Goal: Understand process/instructions: Learn how to perform a task or action

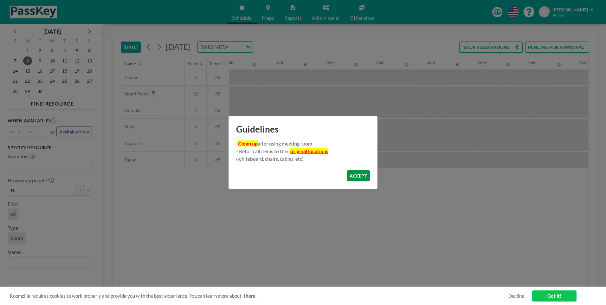
scroll to position [0, 431]
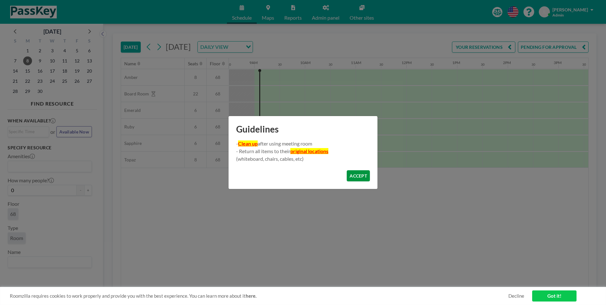
click at [358, 178] on button "ACCEPT" at bounding box center [358, 175] width 23 height 11
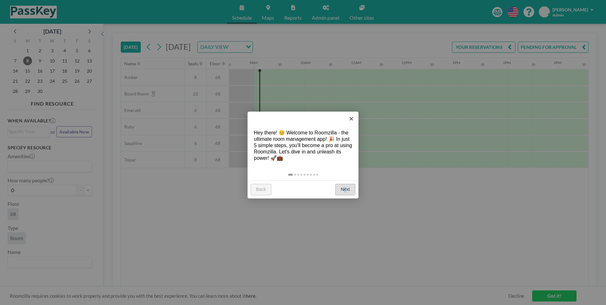
click at [345, 191] on link "Next" at bounding box center [346, 189] width 20 height 11
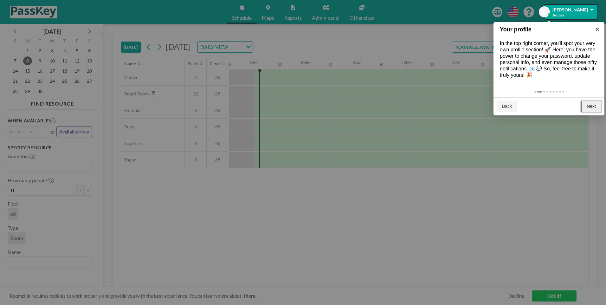
click at [593, 111] on link "Next" at bounding box center [592, 106] width 20 height 11
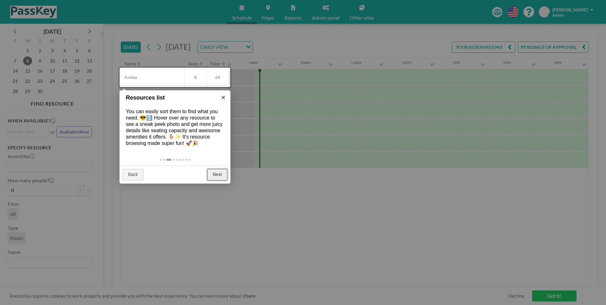
click at [218, 179] on link "Next" at bounding box center [217, 174] width 20 height 11
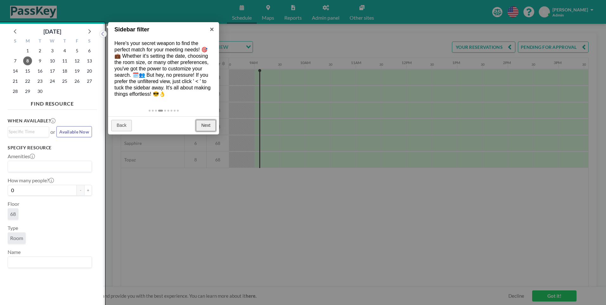
scroll to position [2, 0]
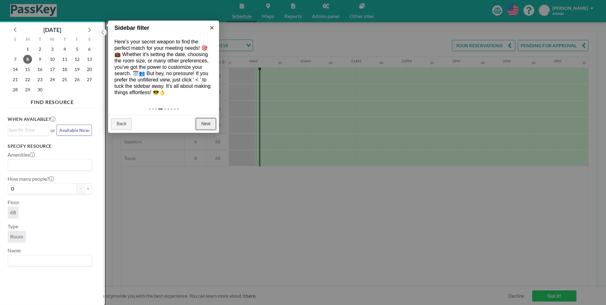
click at [205, 130] on link "Next" at bounding box center [206, 123] width 20 height 11
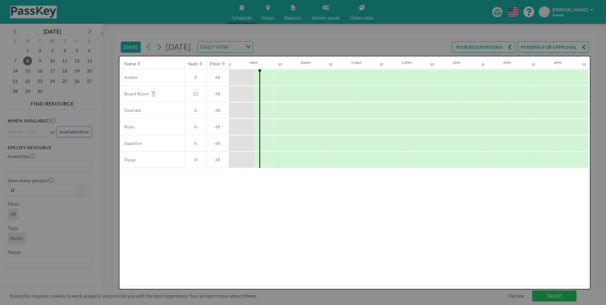
scroll to position [0, 0]
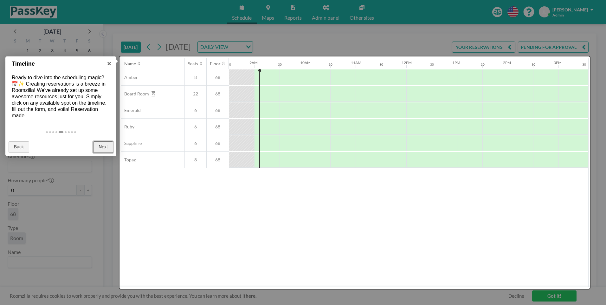
click at [104, 146] on link "Next" at bounding box center [103, 146] width 20 height 11
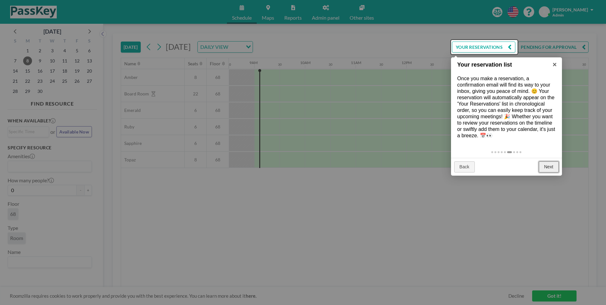
click at [545, 170] on link "Next" at bounding box center [549, 166] width 20 height 11
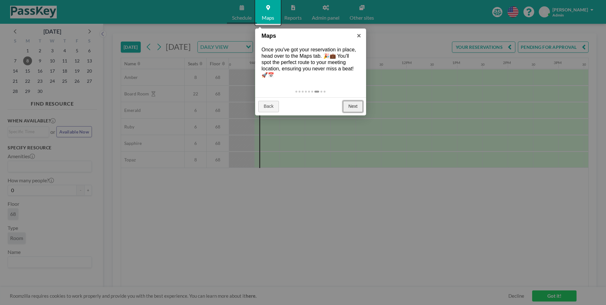
click at [354, 106] on link "Next" at bounding box center [353, 106] width 20 height 11
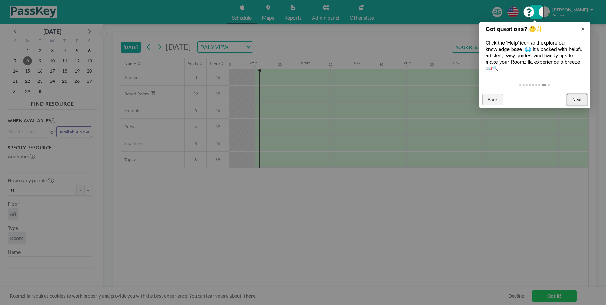
click at [581, 95] on link "Next" at bounding box center [577, 99] width 20 height 11
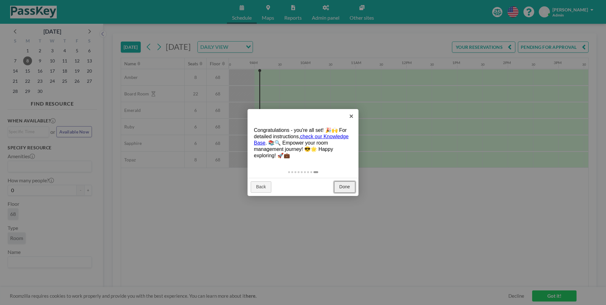
click at [341, 189] on link "Done" at bounding box center [344, 186] width 21 height 11
